Goal: Complete application form

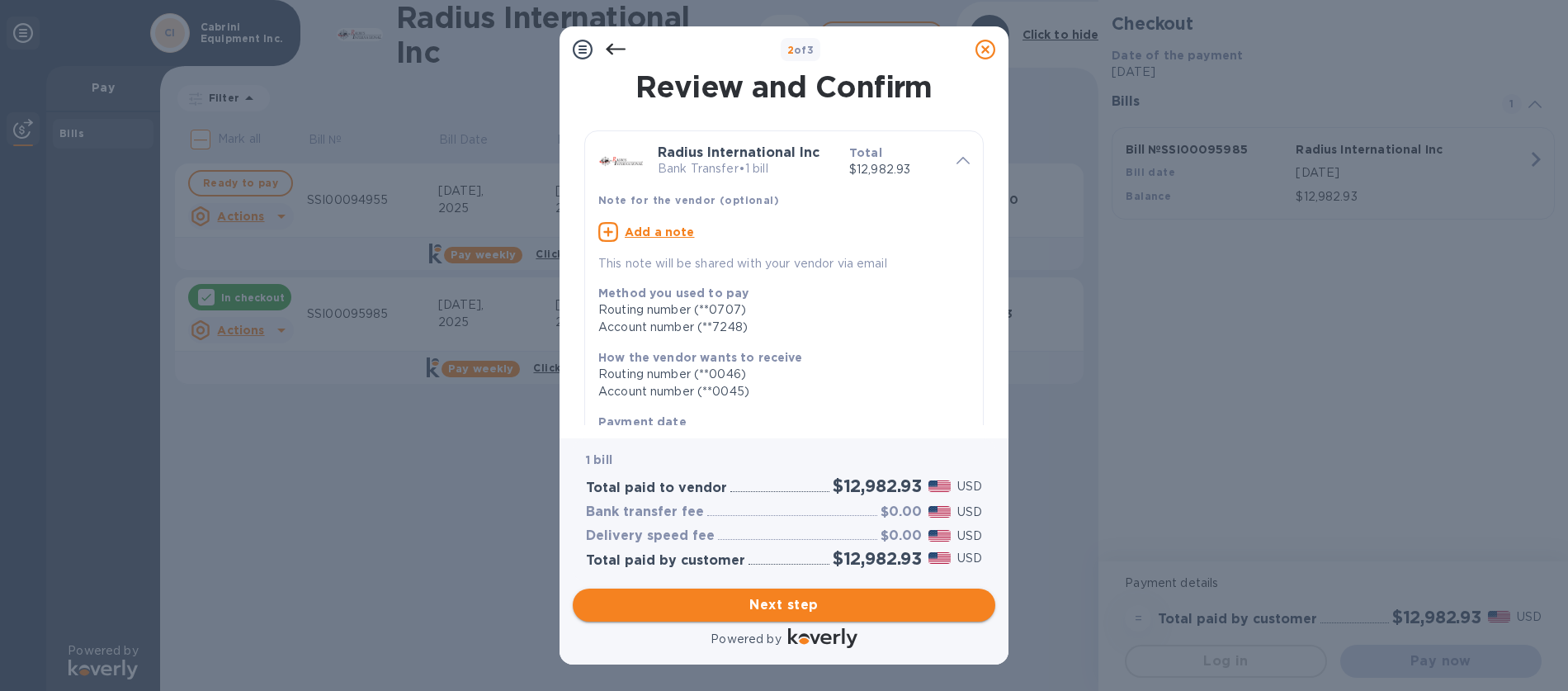
click at [777, 605] on span "Next step" at bounding box center [784, 606] width 396 height 19
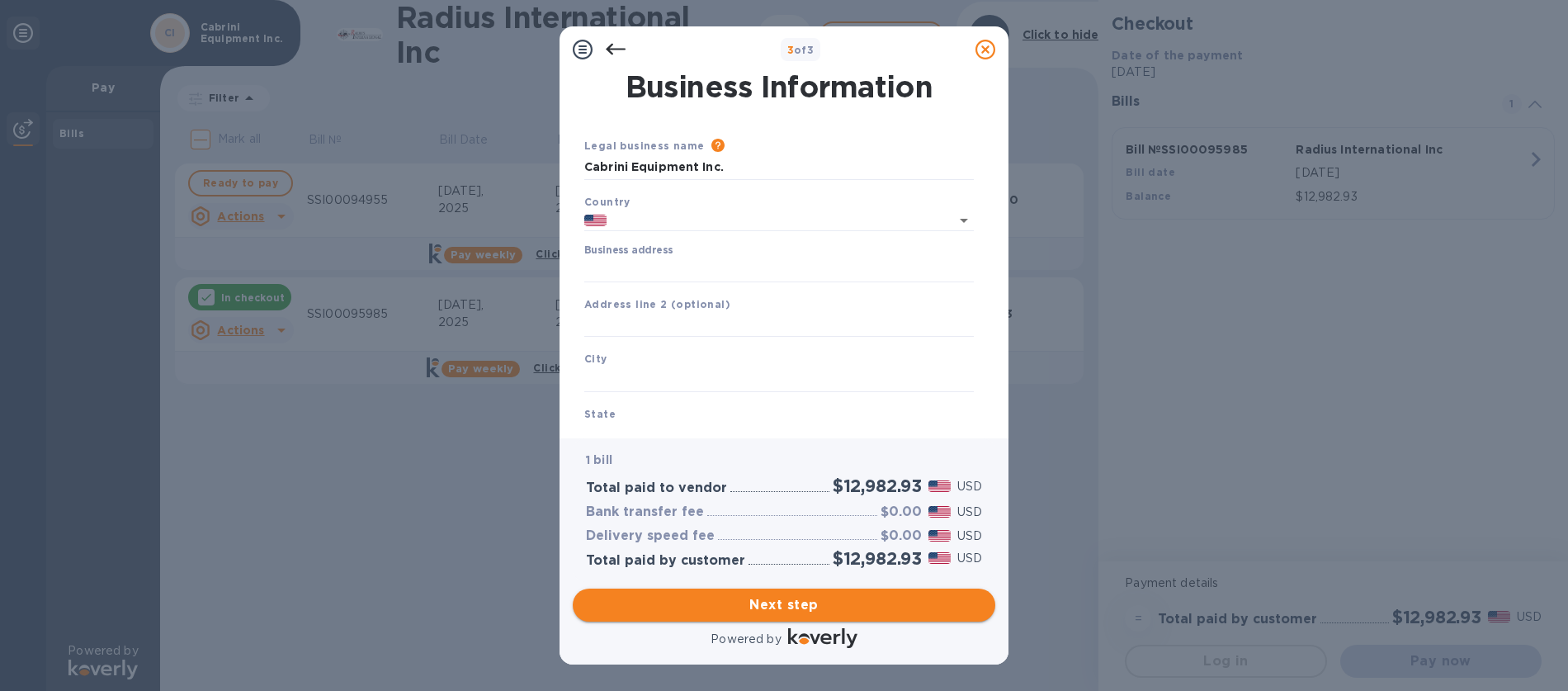
type input "[GEOGRAPHIC_DATA]"
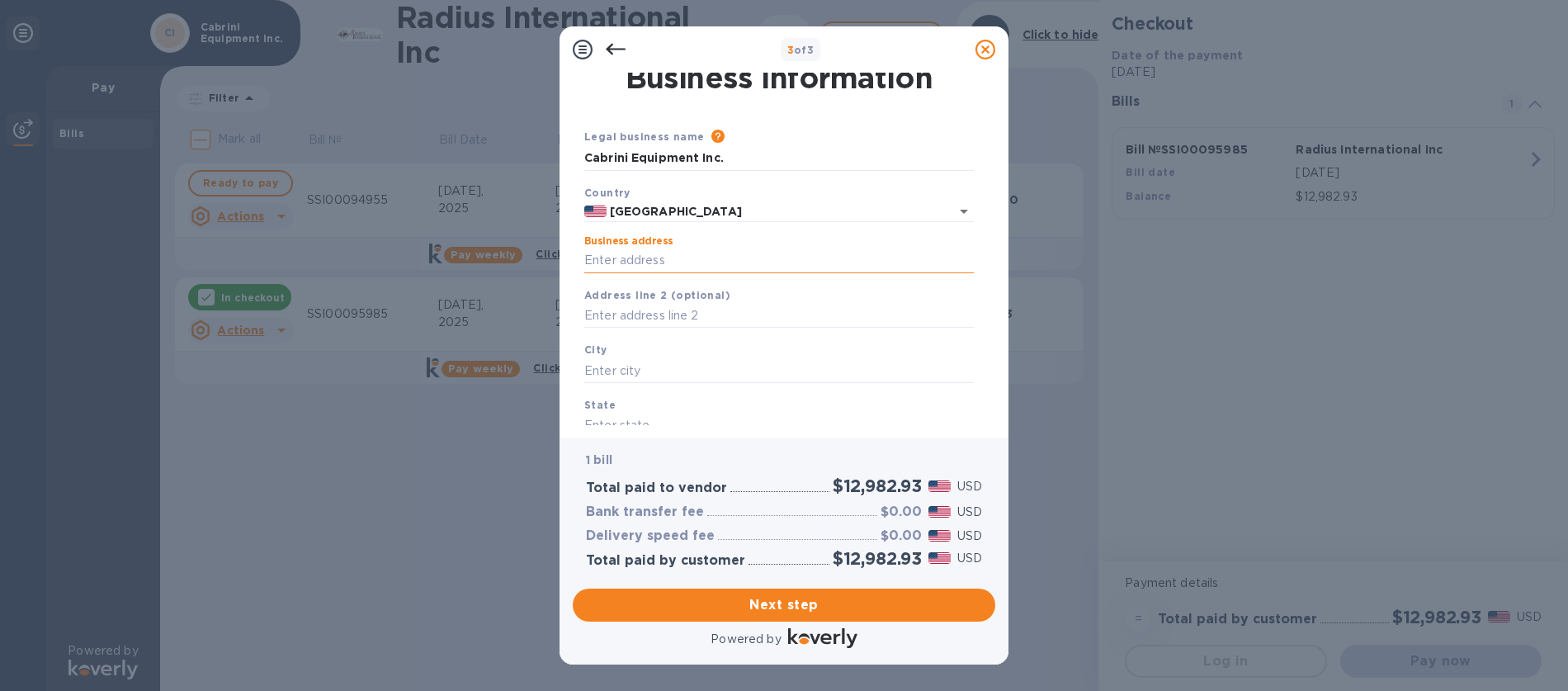
click at [649, 260] on input "Business address" at bounding box center [779, 261] width 389 height 25
type input "[STREET_ADDRESS]"
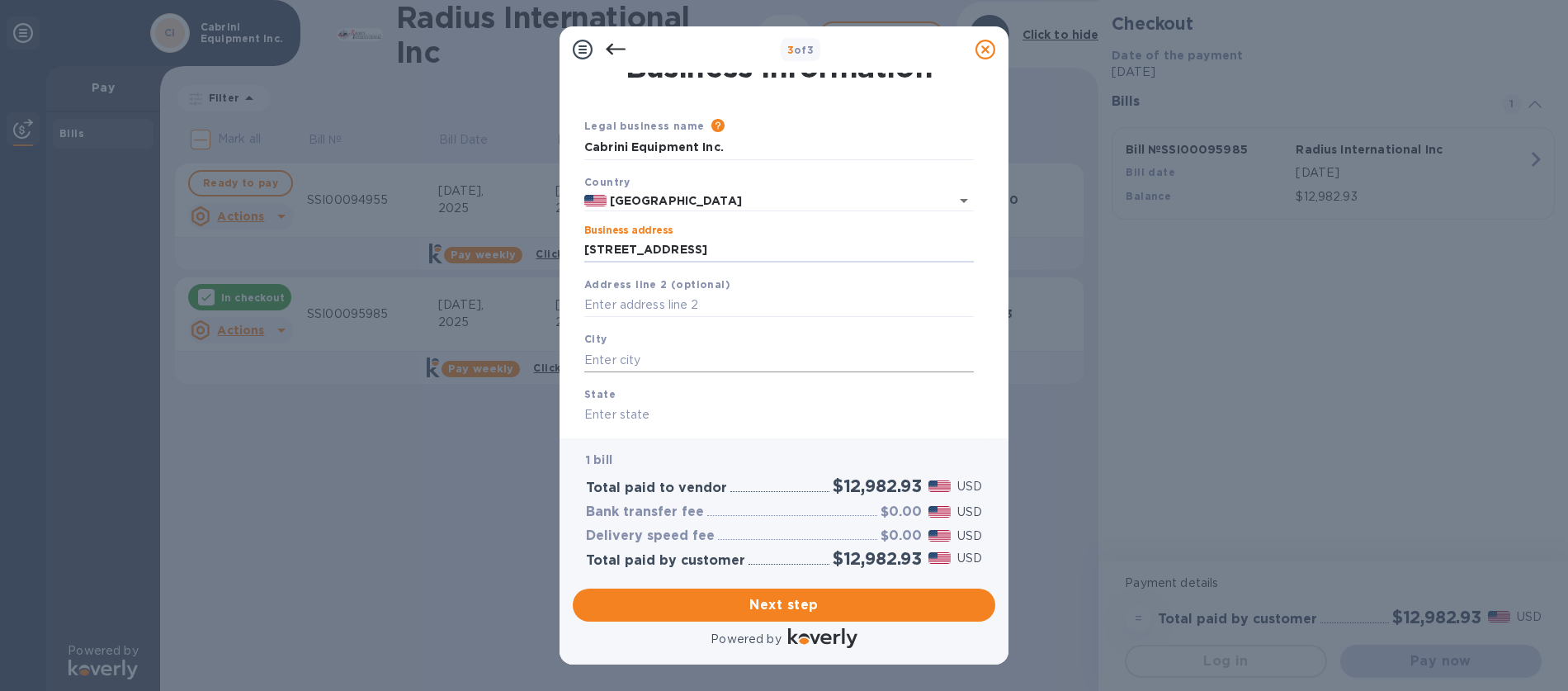
click at [670, 367] on input "text" at bounding box center [779, 360] width 389 height 25
type input "l"
type input "Leominster"
click at [655, 412] on input "text" at bounding box center [779, 418] width 389 height 25
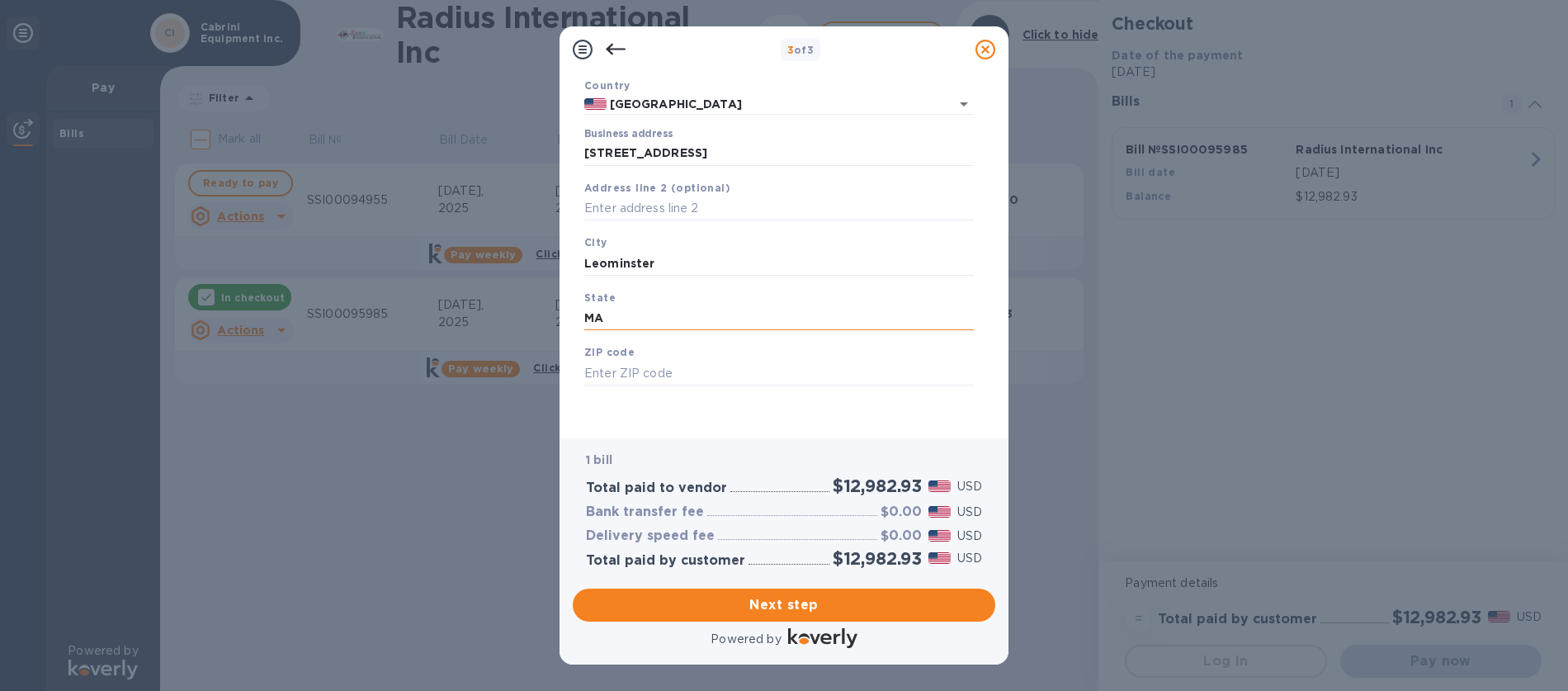
scroll to position [116, 0]
type input "MA"
click at [624, 374] on input "text" at bounding box center [779, 373] width 389 height 25
type input "01453"
click at [761, 606] on span "Next step" at bounding box center [784, 606] width 396 height 19
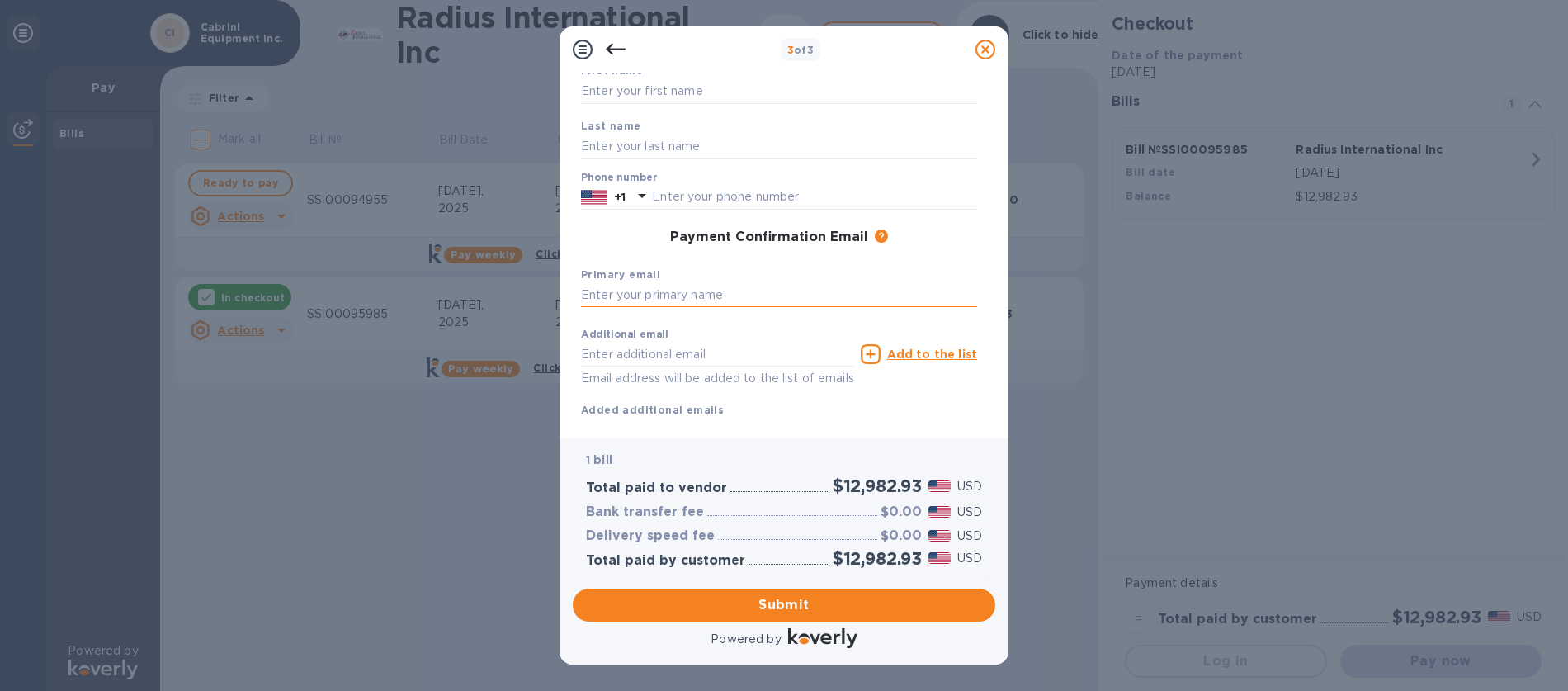
click at [652, 298] on input "text" at bounding box center [780, 295] width 396 height 25
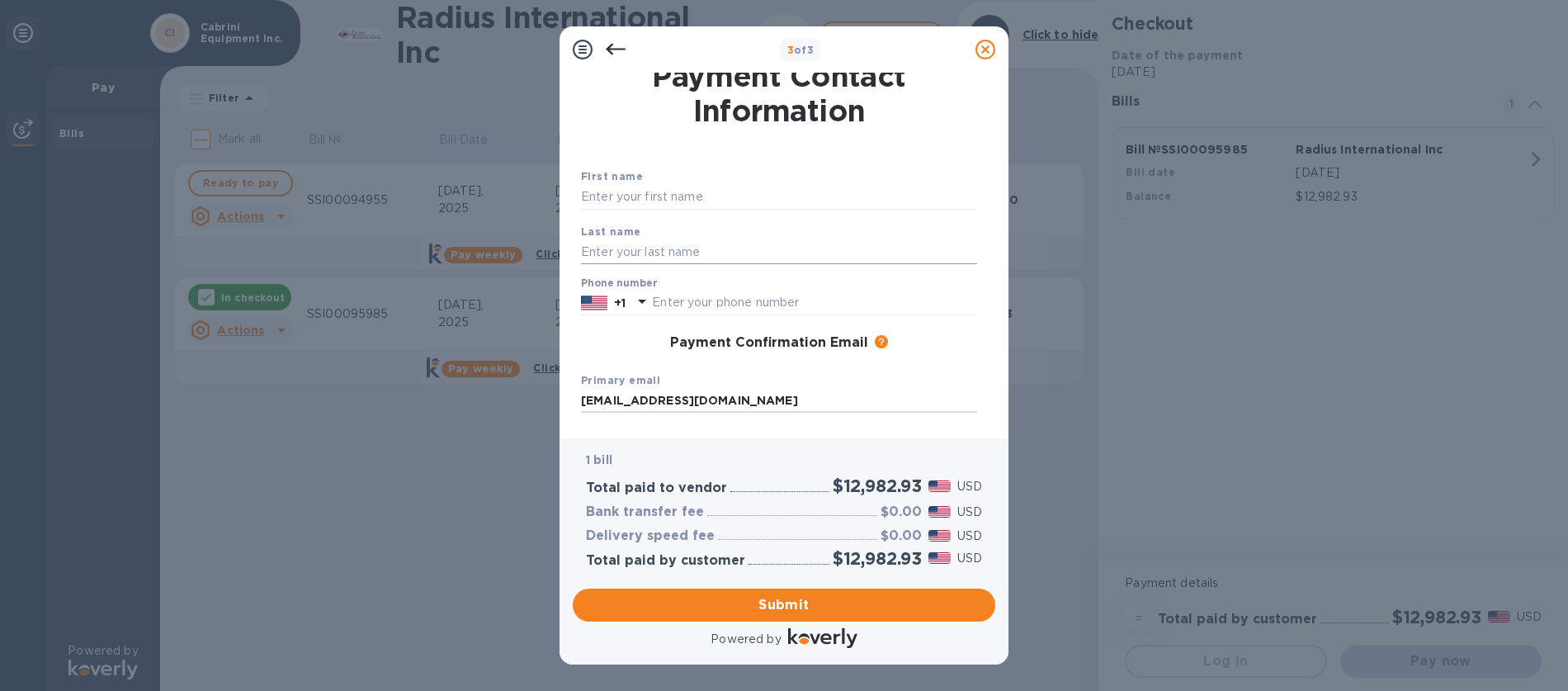
scroll to position [8, 0]
type input "[EMAIL_ADDRESS][DOMAIN_NAME]"
click at [632, 199] on input "text" at bounding box center [780, 200] width 396 height 25
type input "[PERSON_NAME]"
click at [603, 251] on input "text" at bounding box center [780, 255] width 396 height 25
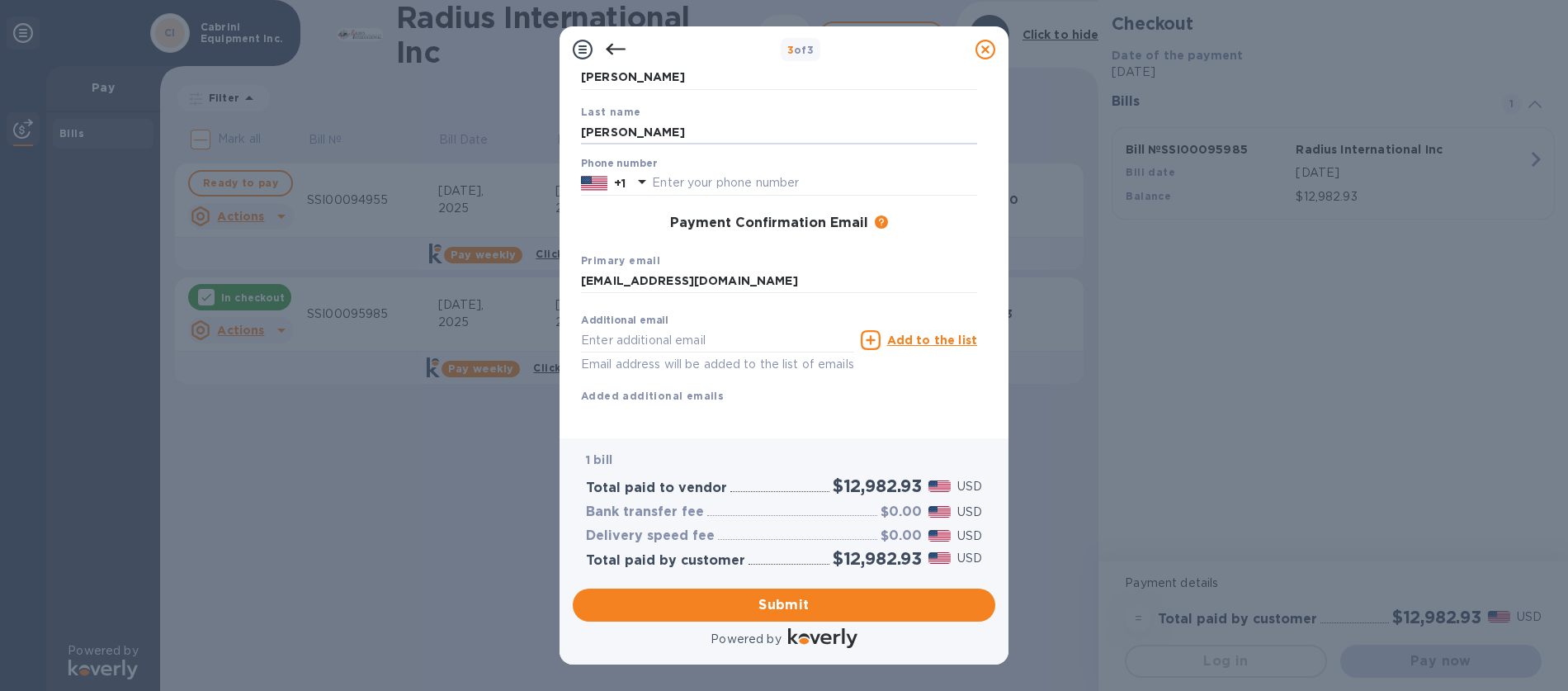
scroll to position [155, 0]
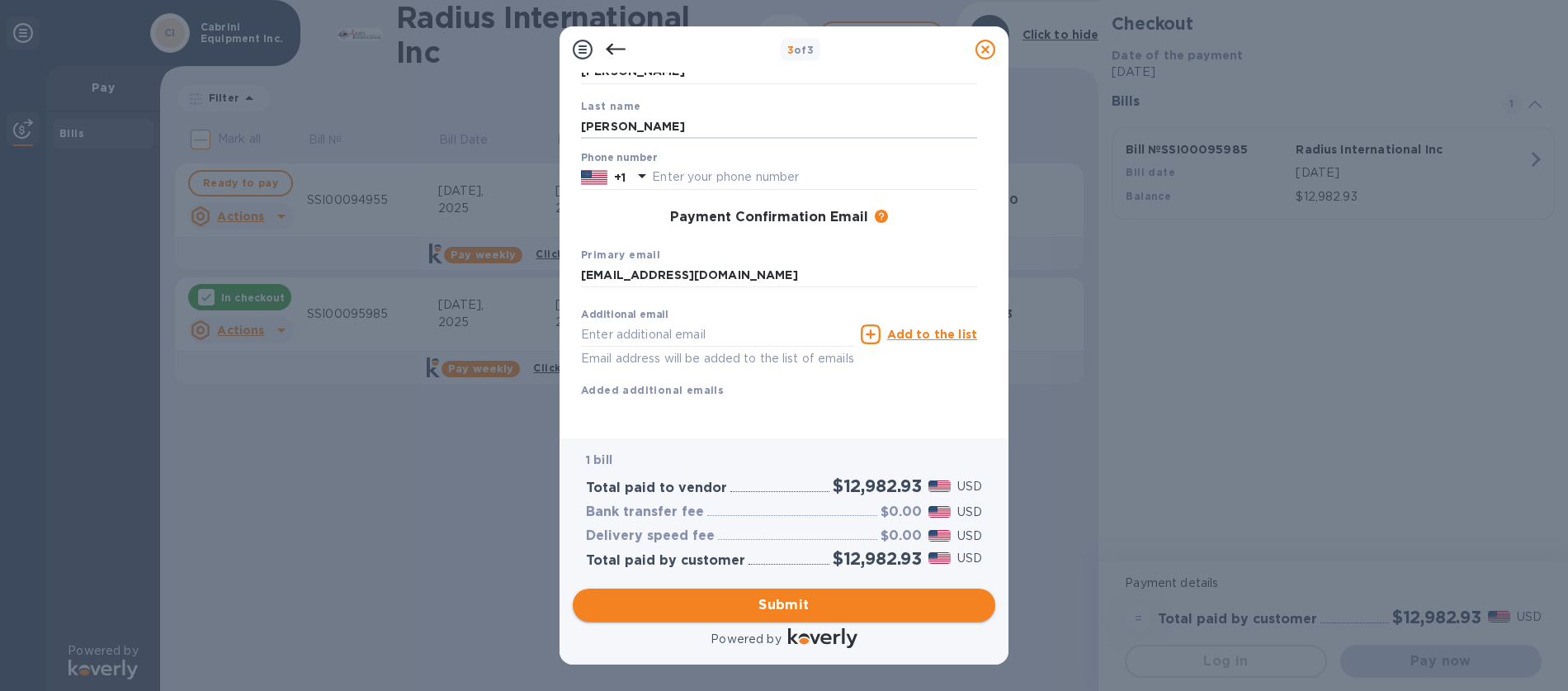
type input "[PERSON_NAME]"
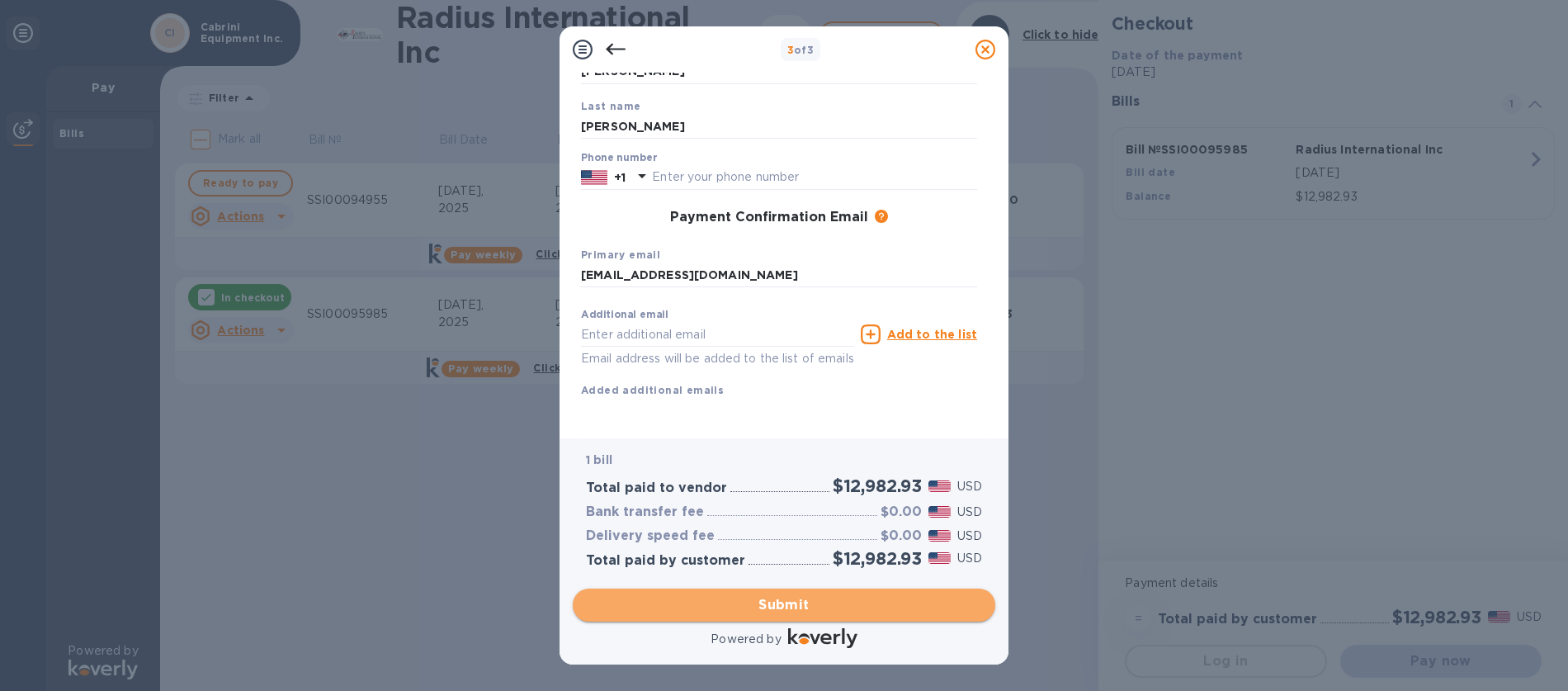
click at [783, 603] on span "Submit" at bounding box center [784, 606] width 396 height 19
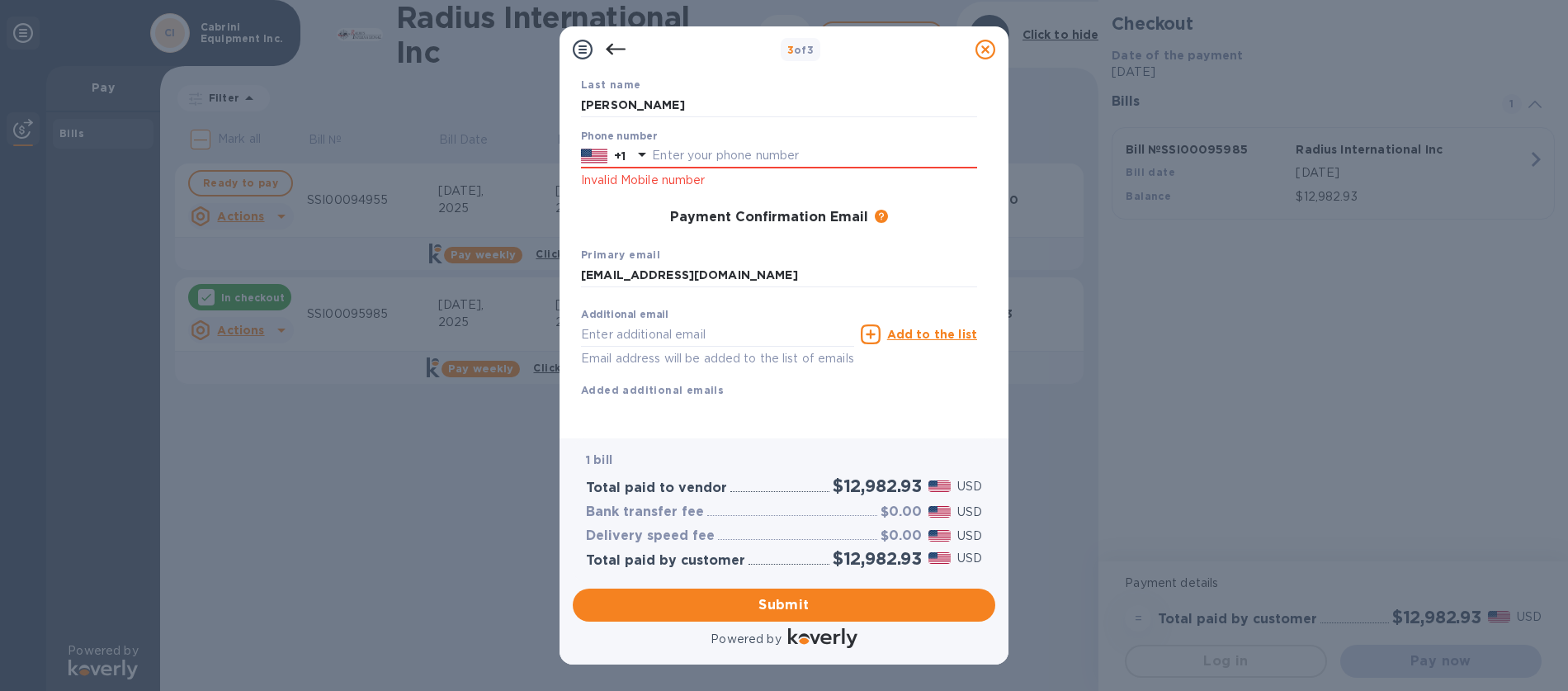
click at [680, 171] on p "Invalid Mobile number" at bounding box center [780, 181] width 396 height 19
drag, startPoint x: 681, startPoint y: 158, endPoint x: 679, endPoint y: 150, distance: 8.2
click at [681, 158] on div "Phone number +1 Invalid Mobile number" at bounding box center [780, 160] width 396 height 59
type input "5082102396"
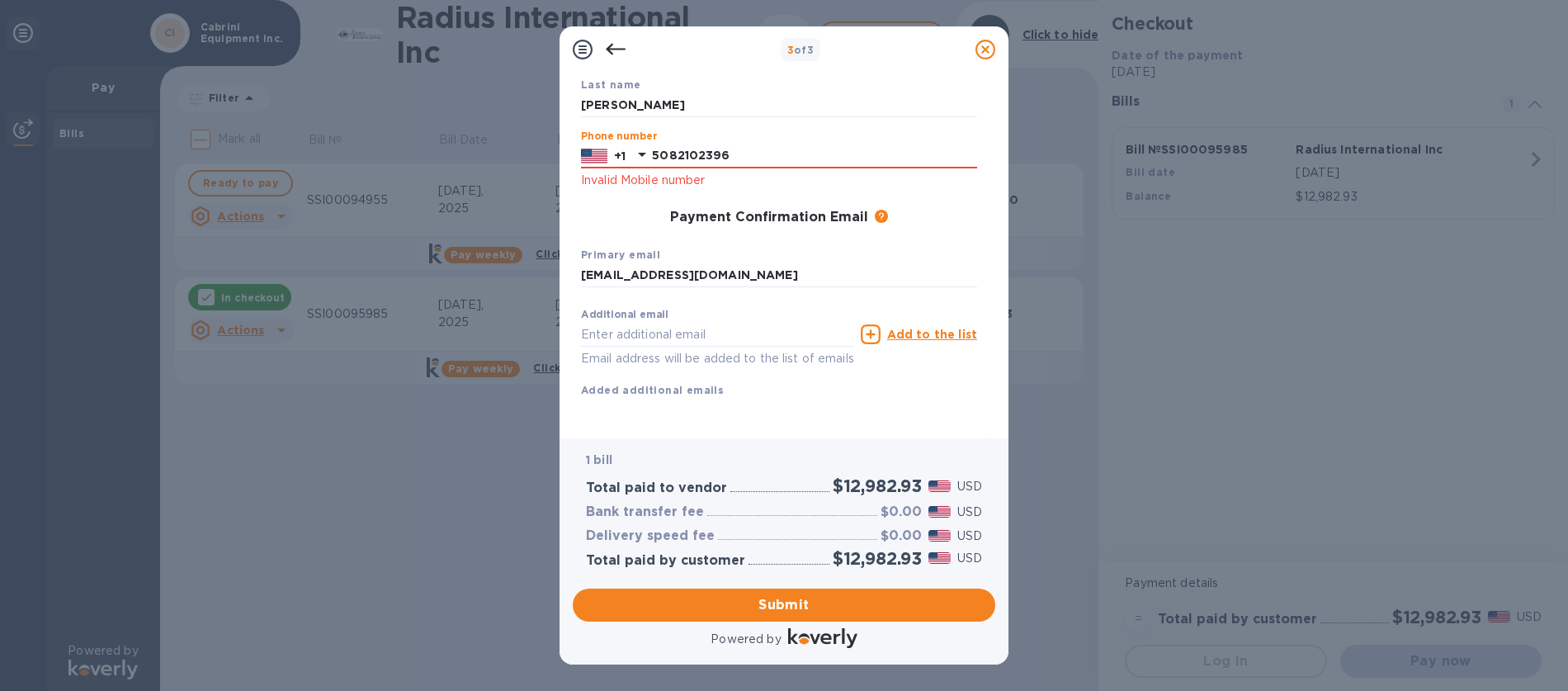
type input "[EMAIL_ADDRESS][DOMAIN_NAME]"
type input "5082102396"
click at [791, 322] on input "[EMAIL_ADDRESS][DOMAIN_NAME]" at bounding box center [718, 334] width 273 height 25
click at [623, 418] on div "First name [PERSON_NAME] Last name [PERSON_NAME] Phone number [PHONE_NUMBER] In…" at bounding box center [780, 222] width 396 height 405
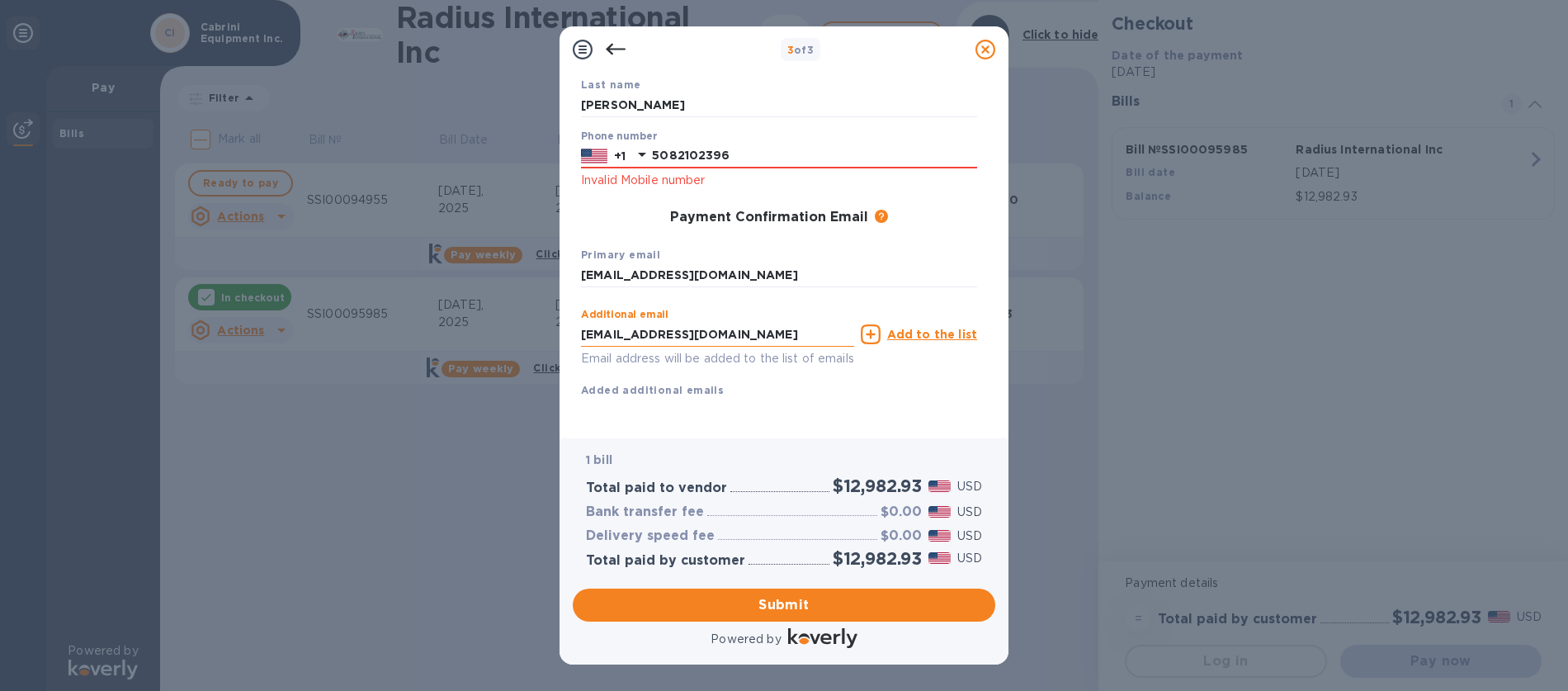
click at [786, 322] on input "[EMAIL_ADDRESS][DOMAIN_NAME]" at bounding box center [718, 334] width 273 height 25
type input "c"
click at [825, 600] on span "Submit" at bounding box center [784, 606] width 396 height 19
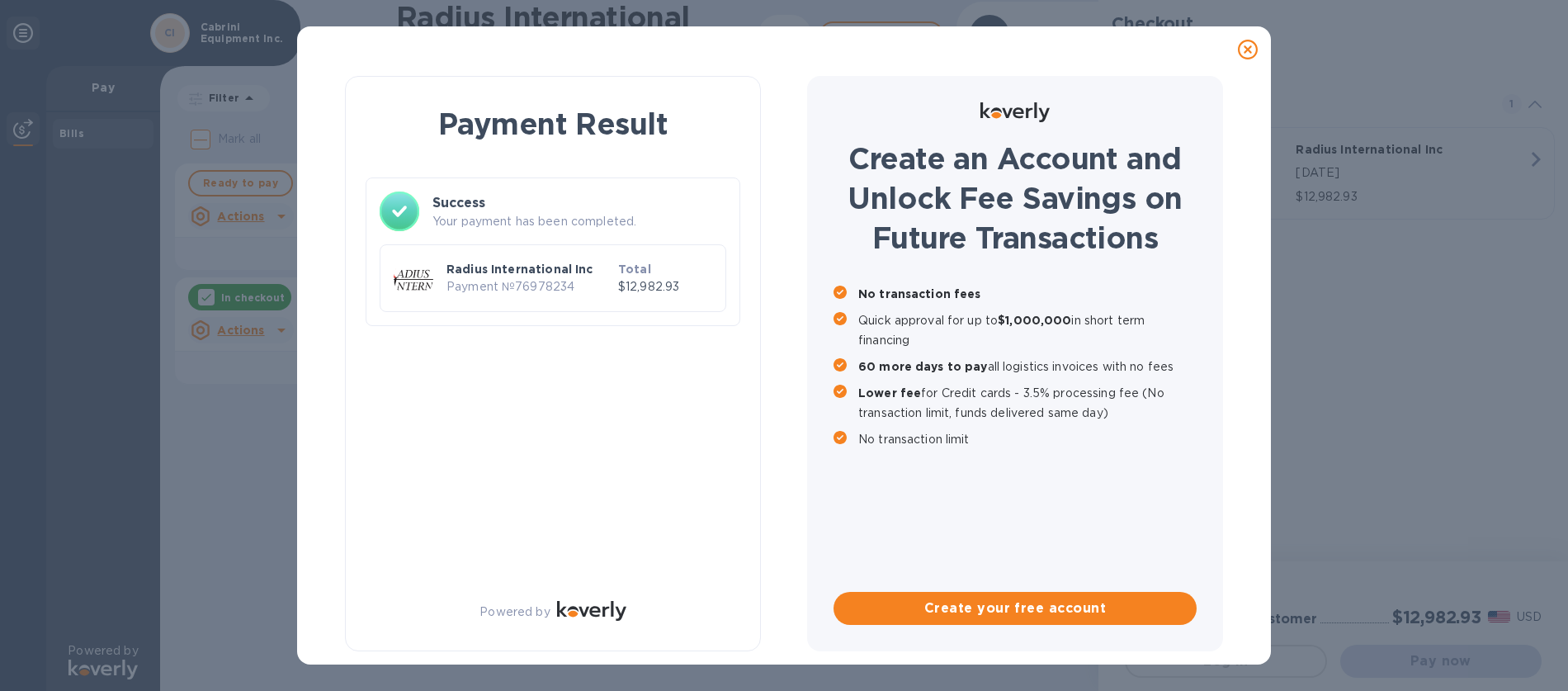
scroll to position [0, 0]
checkbox input "true"
